Goal: Task Accomplishment & Management: Use online tool/utility

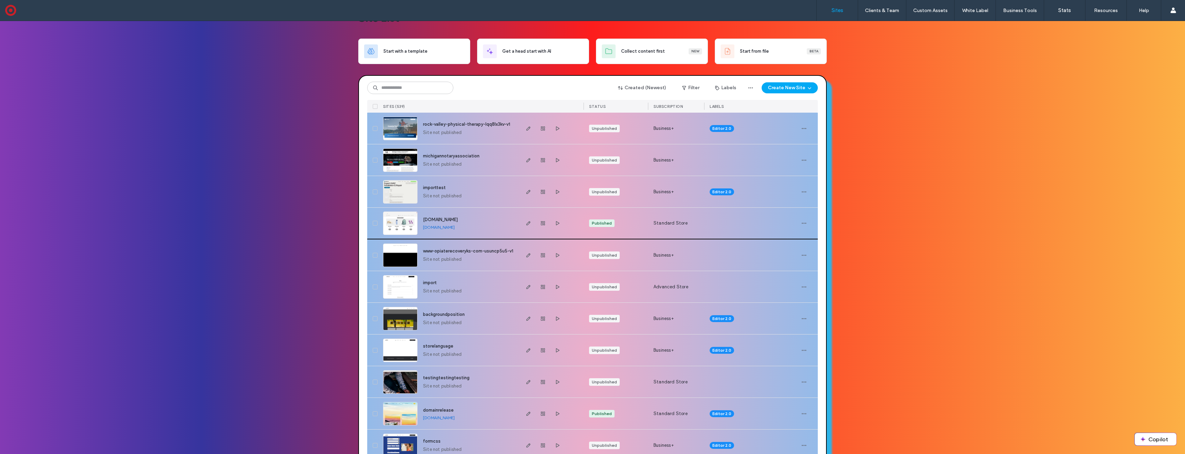
scroll to position [22, 0]
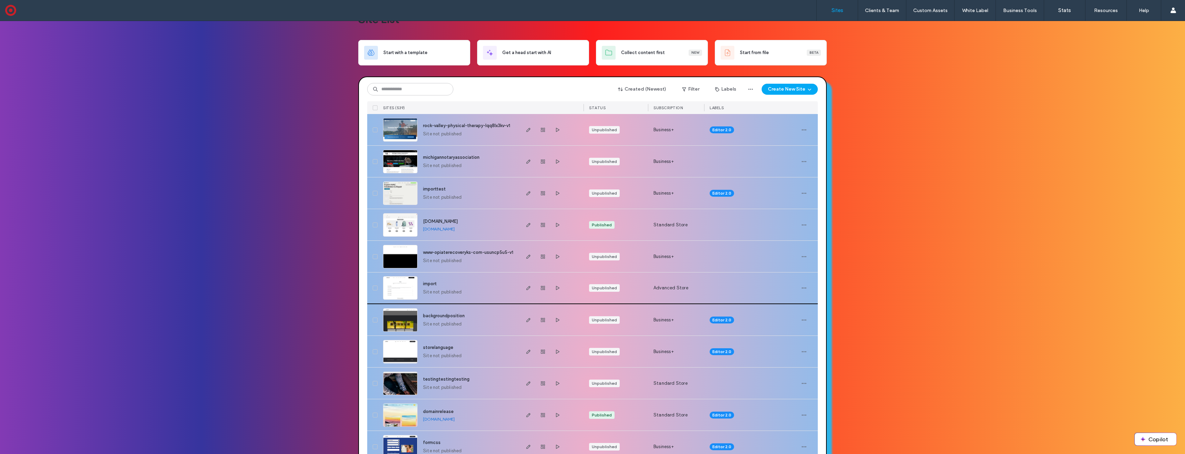
click at [399, 290] on img at bounding box center [400, 300] width 34 height 47
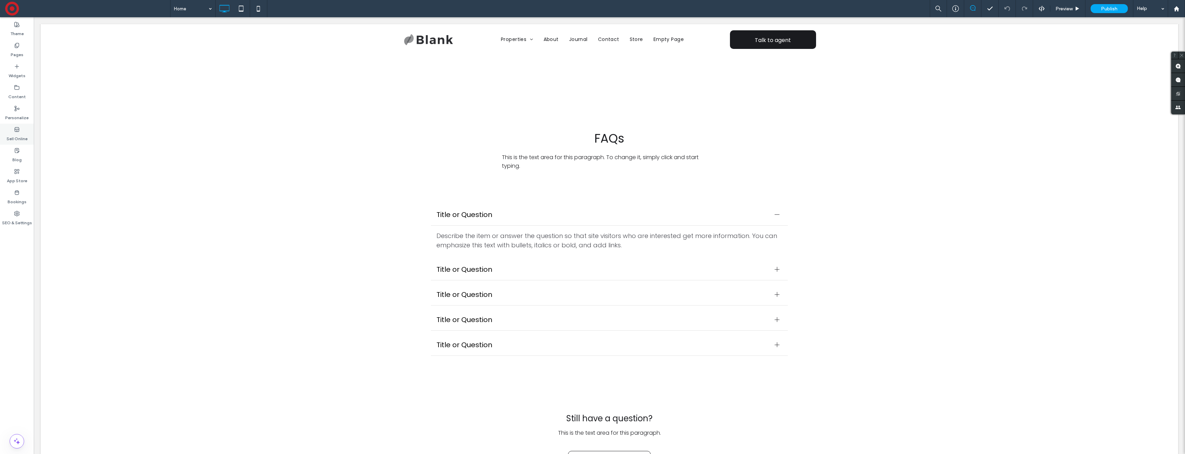
click at [14, 132] on icon at bounding box center [17, 130] width 6 height 6
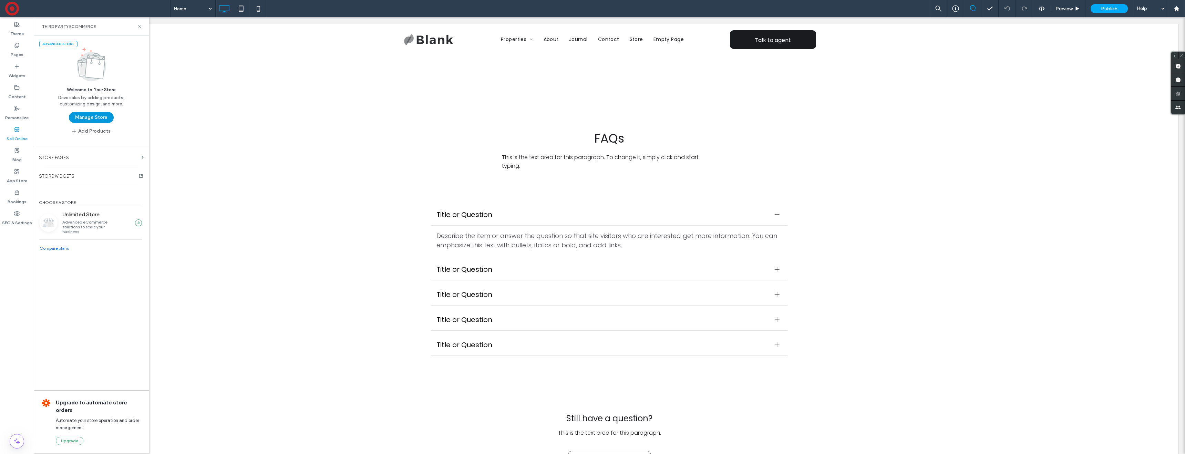
click at [92, 116] on button "Manage Store" at bounding box center [91, 117] width 45 height 11
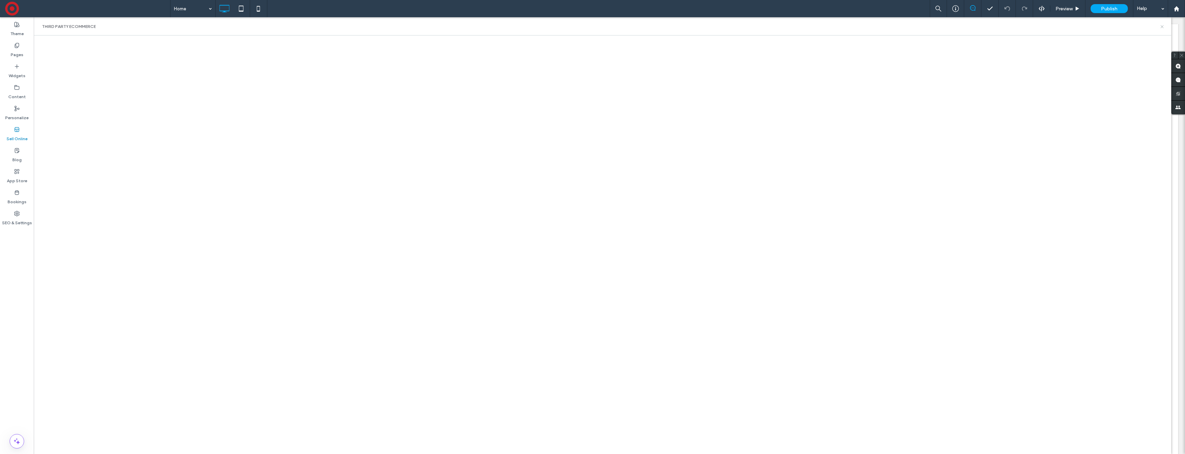
click at [1165, 27] on icon at bounding box center [1162, 26] width 5 height 5
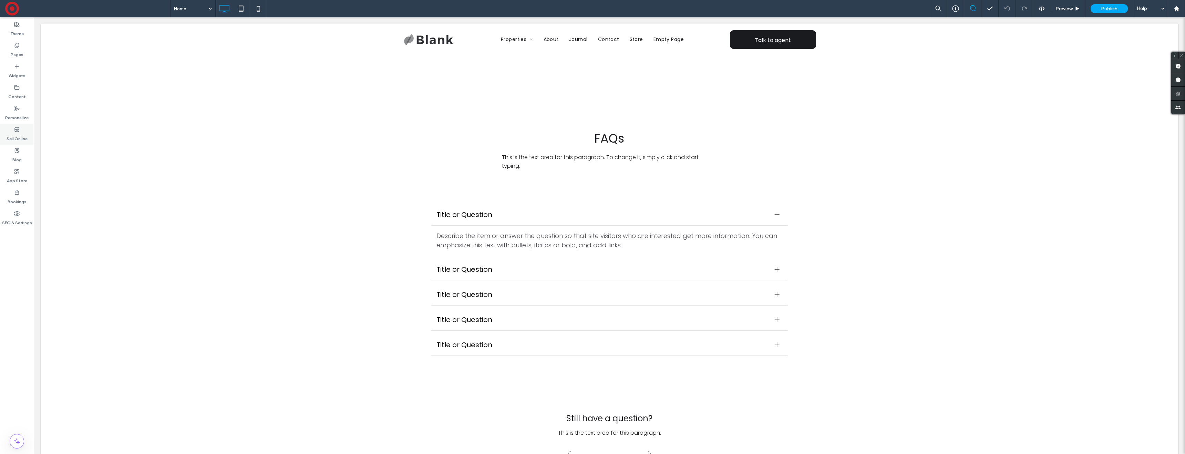
click at [21, 135] on label "Sell Online" at bounding box center [17, 137] width 21 height 10
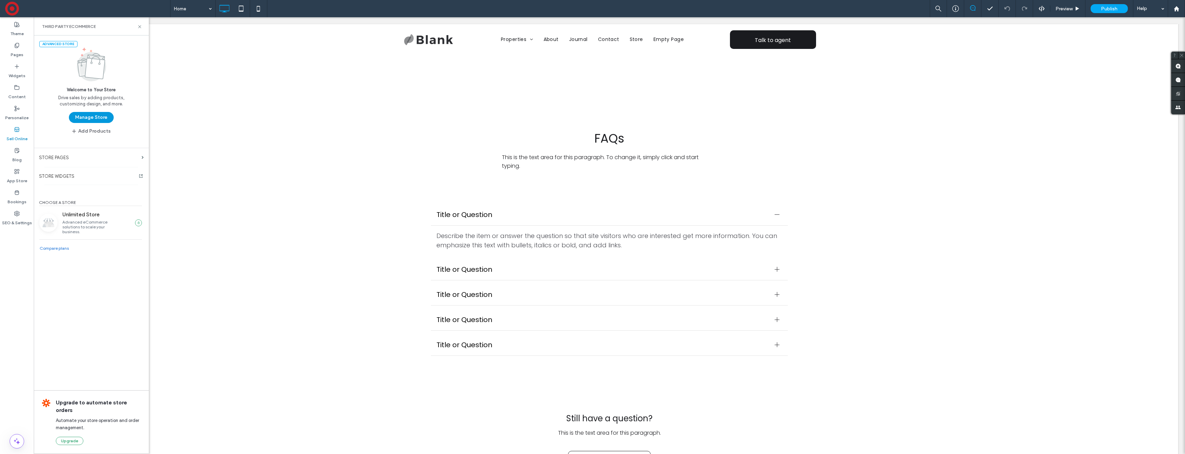
click at [85, 119] on button "Manage Store" at bounding box center [91, 117] width 45 height 11
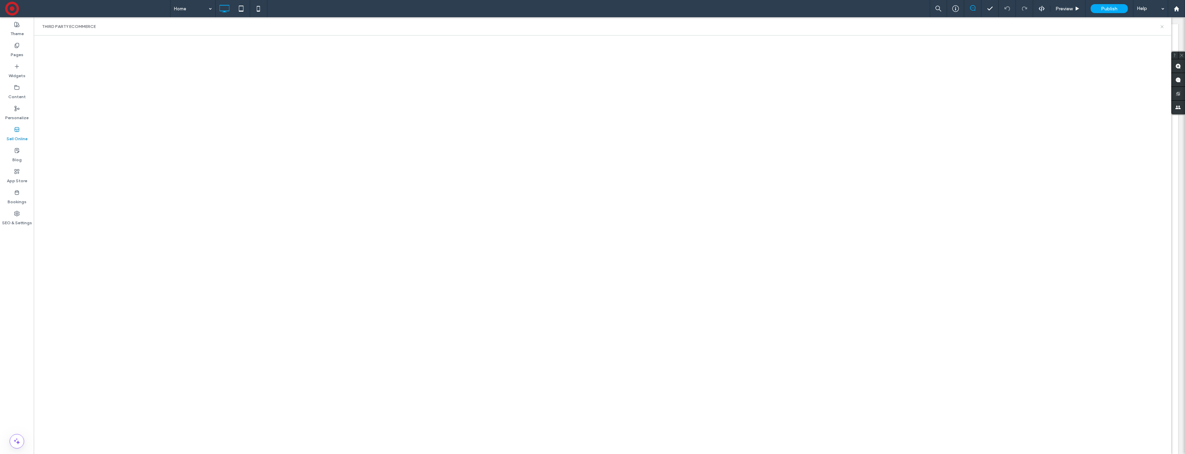
click at [1161, 27] on icon at bounding box center [1162, 26] width 5 height 5
